Goal: Transaction & Acquisition: Book appointment/travel/reservation

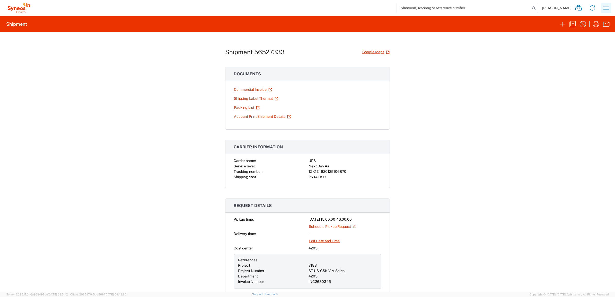
click at [606, 8] on icon "button" at bounding box center [606, 8] width 6 height 4
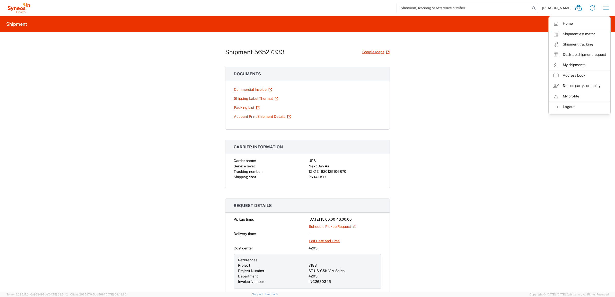
click at [561, 62] on link "My shipments" at bounding box center [579, 65] width 61 height 10
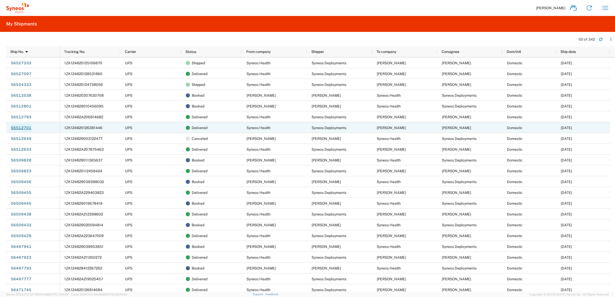
click at [24, 126] on link "56512701" at bounding box center [21, 128] width 21 height 8
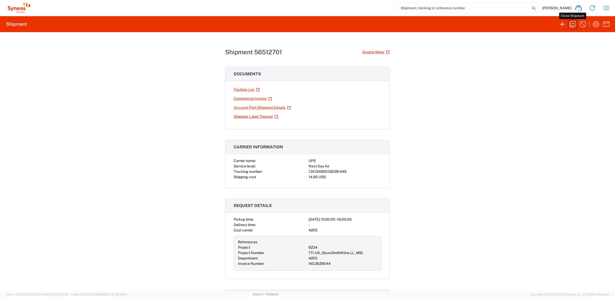
click at [572, 25] on icon "button" at bounding box center [572, 24] width 8 height 8
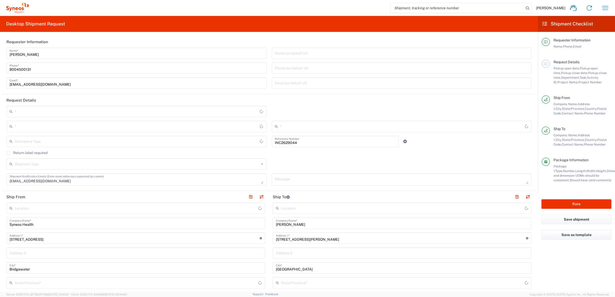
type input "[US_STATE]"
type input "[GEOGRAPHIC_DATA]"
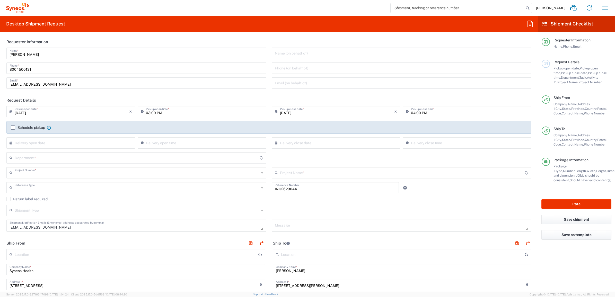
type input "6234"
type input "Invoice Number"
type input "[US_STATE]"
type input "[GEOGRAPHIC_DATA]"
type input "Your Packaging"
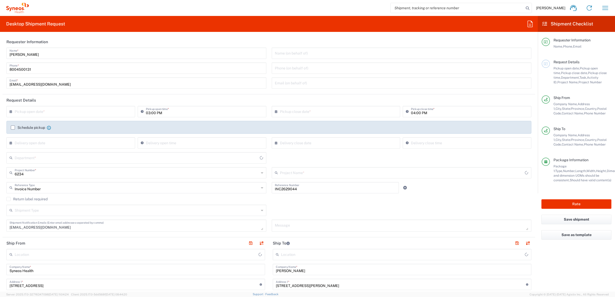
type input "TTI-US_GlaxoSmithKline LL_MSL"
type input "Syneos Health Commercial Servi- [GEOGRAPHIC_DATA] [GEOGRAPHIC_DATA]"
type input "4205"
drag, startPoint x: 35, startPoint y: 54, endPoint x: -10, endPoint y: 48, distance: 45.5
click at [0, 48] on html "[PERSON_NAME] Home Shipment estimator Shipment tracking Desktop shipment reques…" at bounding box center [307, 148] width 615 height 297
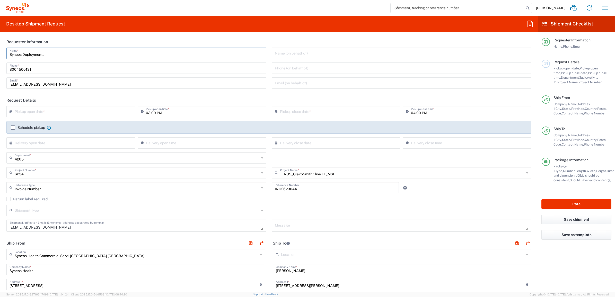
type input "Syneos Deployments"
click at [143, 34] on div "Desktop Shipment Request Requester Information Syneos Deployments Name * [PHONE…" at bounding box center [268, 154] width 537 height 276
drag, startPoint x: 59, startPoint y: 53, endPoint x: 19, endPoint y: 44, distance: 41.8
click at [0, 38] on html "[PERSON_NAME] Home Shipment estimator Shipment tracking Desktop shipment reques…" at bounding box center [307, 148] width 615 height 297
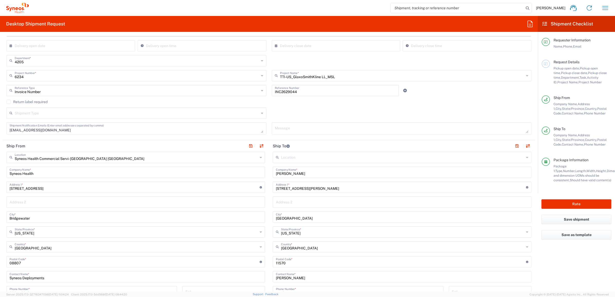
scroll to position [96, 0]
click at [8, 102] on label "Return label required" at bounding box center [26, 103] width 41 height 4
click at [8, 103] on input "Return label required" at bounding box center [8, 103] width 0 height 0
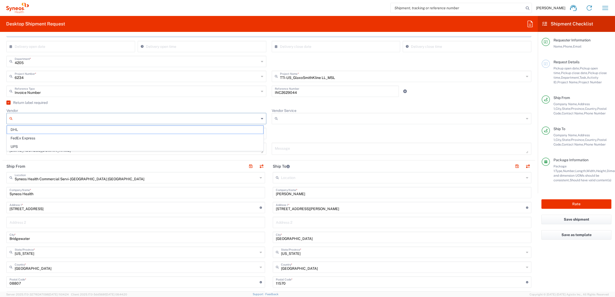
click at [44, 120] on input "Vendor" at bounding box center [137, 118] width 244 height 8
click at [45, 146] on span "UPS" at bounding box center [135, 147] width 256 height 8
type input "UPS"
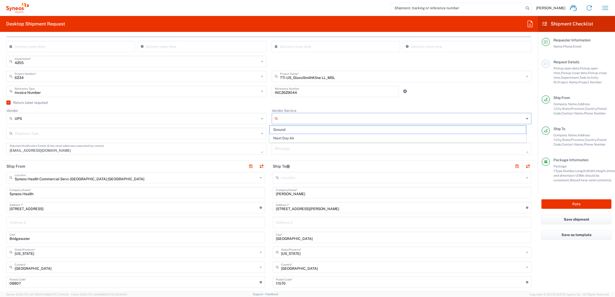
click at [289, 116] on input "Vendor Service" at bounding box center [402, 118] width 244 height 8
click at [292, 138] on span "Next Day Air" at bounding box center [398, 138] width 256 height 8
drag, startPoint x: 301, startPoint y: 116, endPoint x: 272, endPoint y: 114, distance: 29.9
click at [272, 114] on div "Next Day Air" at bounding box center [402, 118] width 260 height 11
click at [292, 137] on span "Ground" at bounding box center [398, 138] width 256 height 8
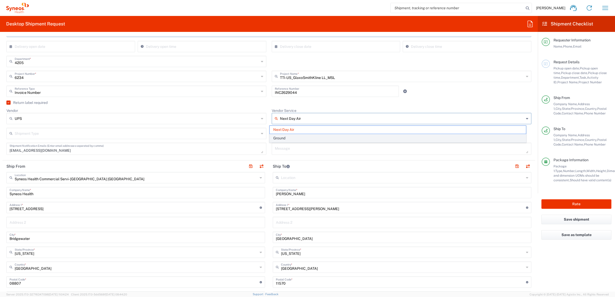
type input "Ground"
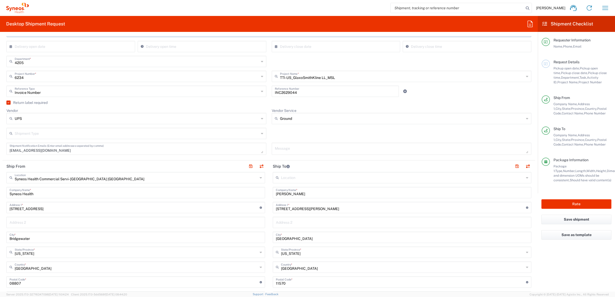
click at [265, 106] on div "Return label required" at bounding box center [268, 105] width 525 height 8
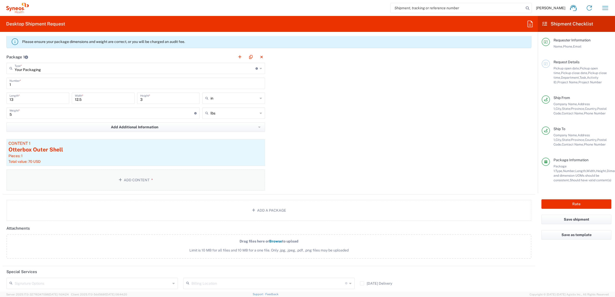
scroll to position [542, 0]
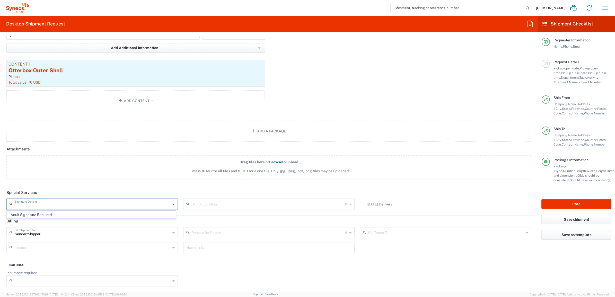
click at [67, 203] on input "text" at bounding box center [93, 203] width 156 height 9
click at [305, 94] on div "Package 1 Your Packaging Type * Material used to package goods Your Packaging E…" at bounding box center [269, 43] width 532 height 143
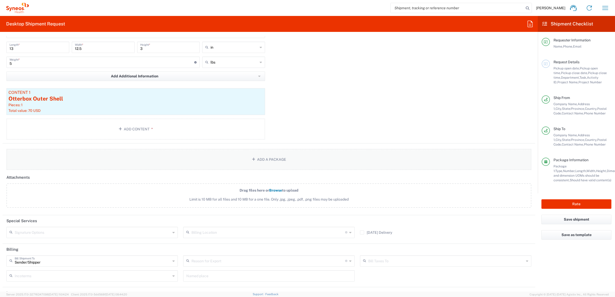
scroll to position [514, 0]
click at [540, 201] on div "Rate" at bounding box center [575, 203] width 77 height 21
click at [545, 202] on button "Rate" at bounding box center [576, 204] width 70 height 10
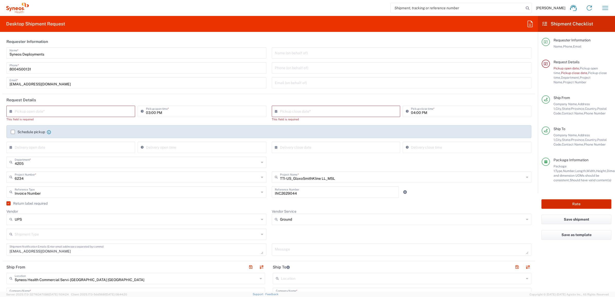
scroll to position [0, 0]
click at [100, 111] on input "text" at bounding box center [72, 111] width 114 height 9
click at [64, 157] on span "19" at bounding box center [63, 158] width 7 height 7
type input "[DATE]"
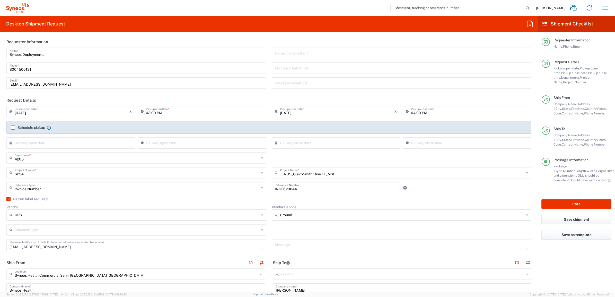
click at [148, 113] on input "03:00 PM" at bounding box center [204, 111] width 117 height 9
type input "04:00 PM"
click at [416, 114] on input "04:00 PM" at bounding box center [469, 111] width 117 height 9
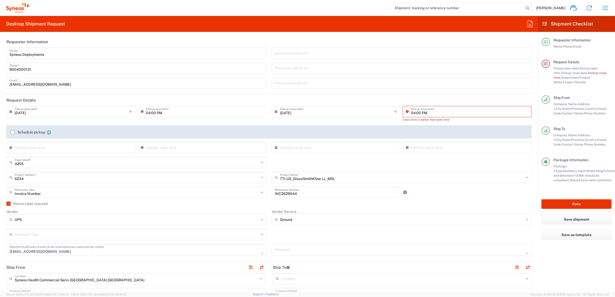
click at [413, 113] on input "04:00 PM" at bounding box center [469, 111] width 117 height 9
click at [415, 114] on input "04:00 PM" at bounding box center [469, 111] width 117 height 9
click at [413, 111] on input "04:00 PM" at bounding box center [469, 111] width 117 height 9
click at [416, 113] on input "04:00 PM" at bounding box center [469, 111] width 117 height 9
click at [416, 112] on input "04:00 PM" at bounding box center [469, 111] width 117 height 9
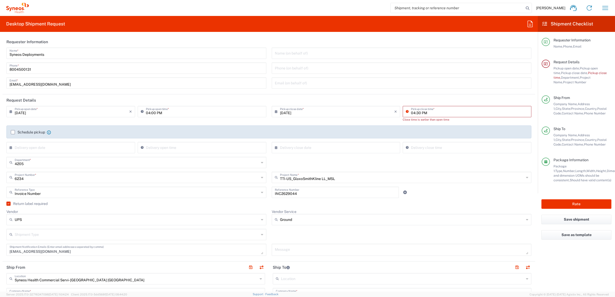
type input "04:30 PM"
click at [552, 189] on div "Package Information Package 1: Type, Number, Length, Width, Height, Dimension, …" at bounding box center [576, 176] width 70 height 36
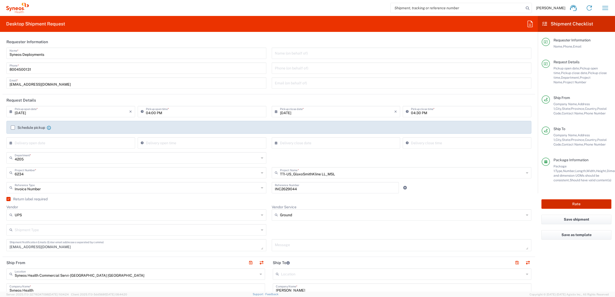
click at [557, 201] on button "Rate" at bounding box center [576, 204] width 70 height 10
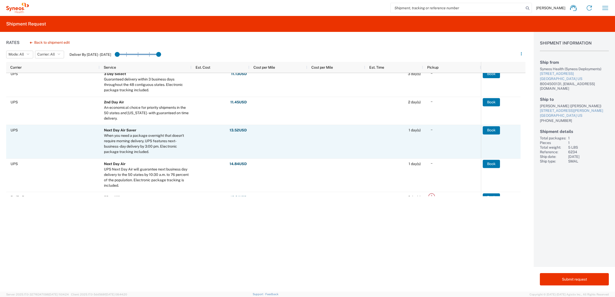
scroll to position [161, 0]
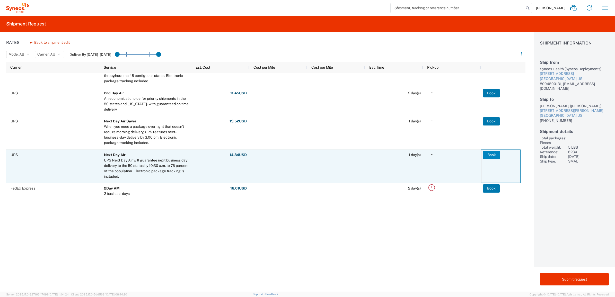
click at [489, 155] on button "Book" at bounding box center [491, 155] width 17 height 8
